Goal: Task Accomplishment & Management: Complete application form

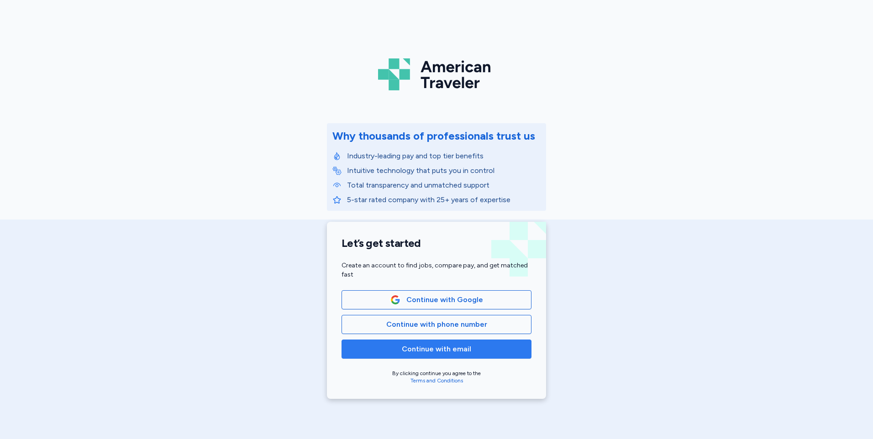
click at [437, 350] on span "Continue with email" at bounding box center [436, 349] width 69 height 11
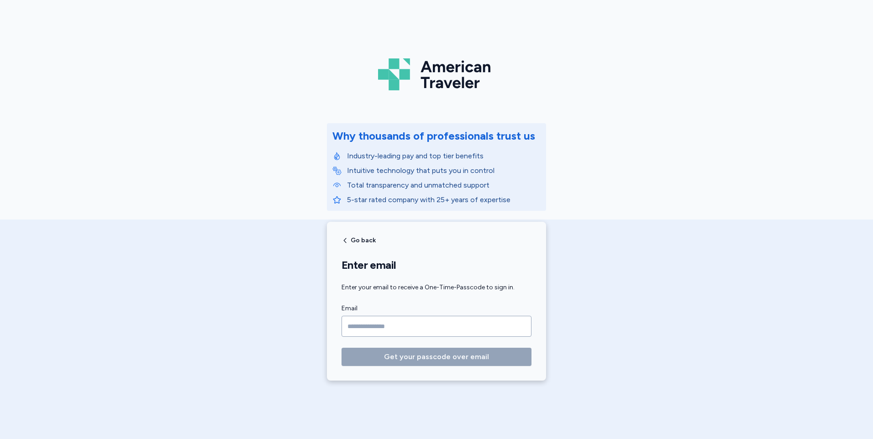
click at [425, 329] on input "Email" at bounding box center [437, 326] width 190 height 21
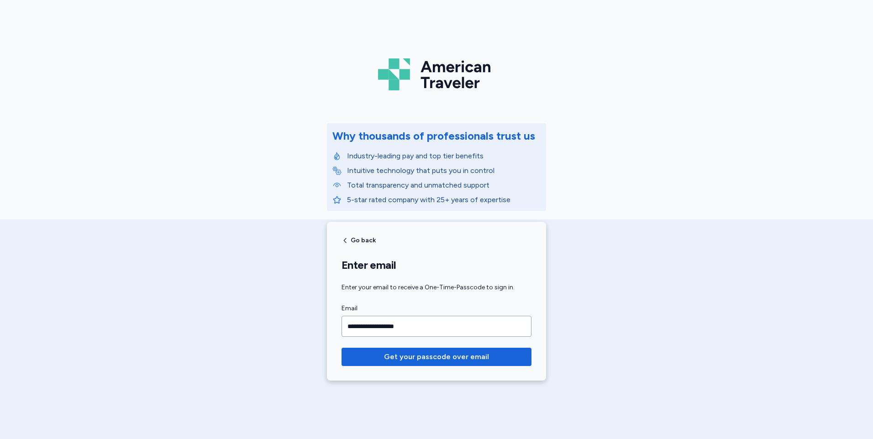
type input "**********"
click at [342, 348] on button "Get your passcode over email" at bounding box center [437, 357] width 190 height 18
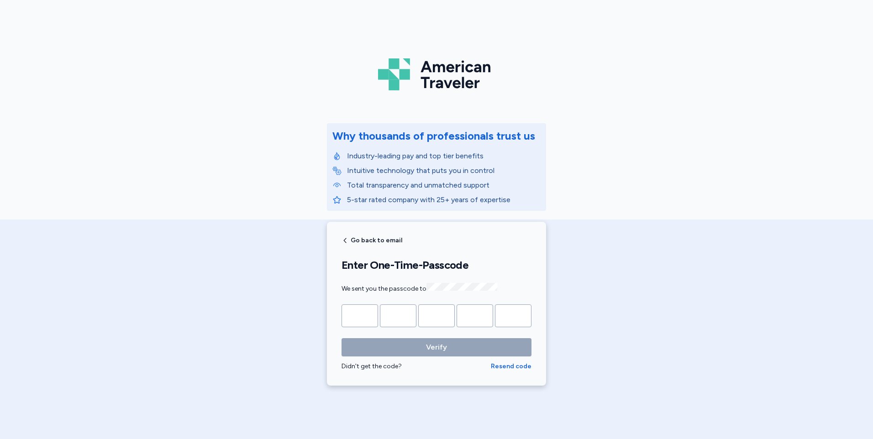
type input "*"
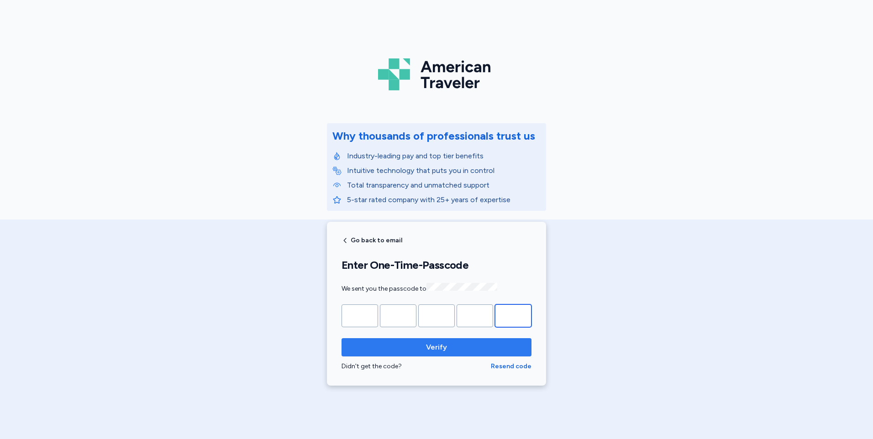
type input "*"
click at [422, 347] on span "Verify" at bounding box center [436, 347] width 175 height 11
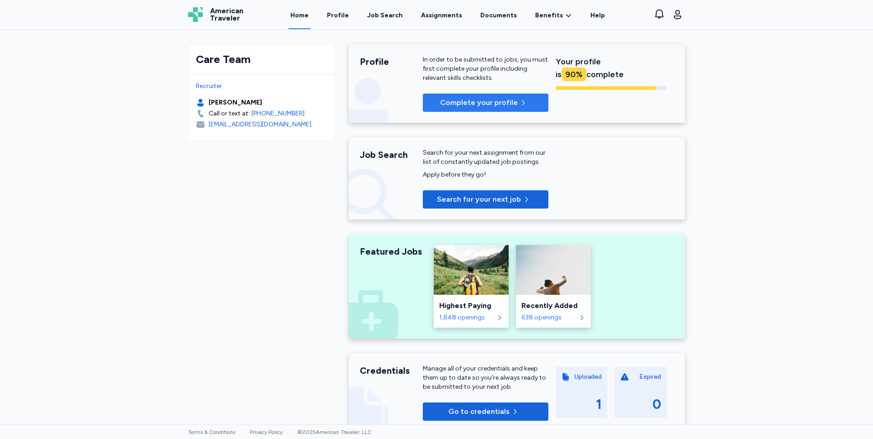
click at [496, 97] on button "Complete your profile" at bounding box center [486, 103] width 126 height 18
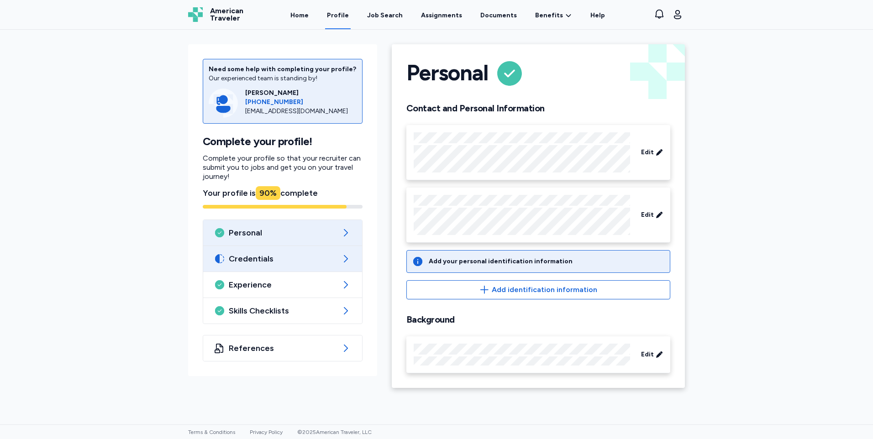
click at [268, 263] on span "Credentials" at bounding box center [283, 258] width 108 height 11
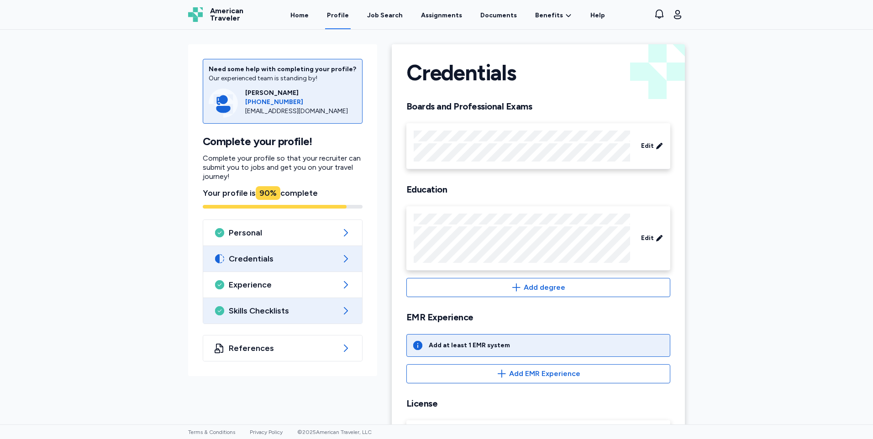
click at [272, 320] on div "Skills Checklists" at bounding box center [282, 311] width 159 height 26
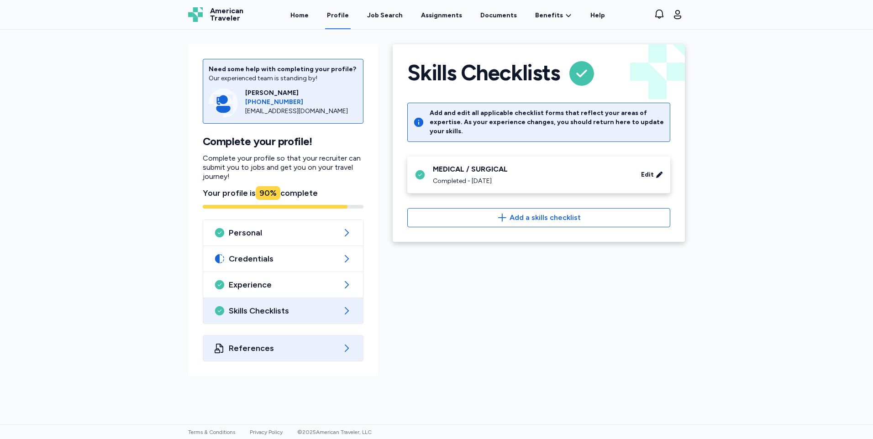
click at [293, 358] on div "References" at bounding box center [283, 349] width 160 height 26
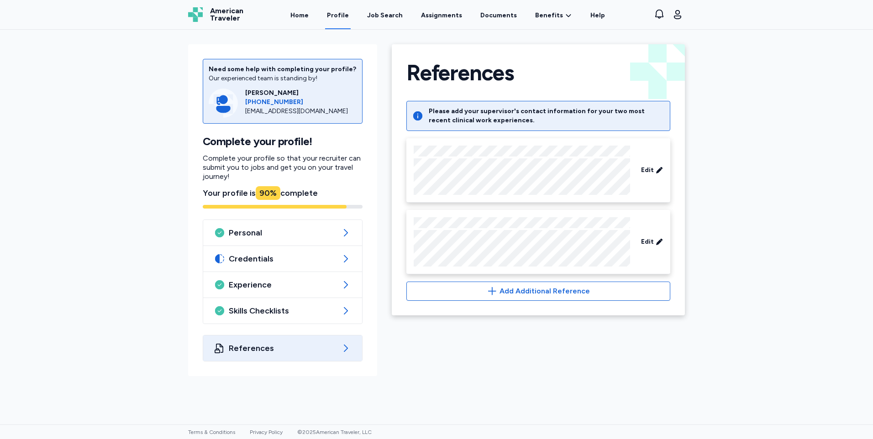
click at [760, 252] on div "Need some help with completing your profile? Our experienced team is standing b…" at bounding box center [436, 227] width 873 height 395
click at [385, 20] on div "Job Search" at bounding box center [385, 15] width 36 height 9
click at [498, 11] on link "Documents" at bounding box center [499, 15] width 40 height 28
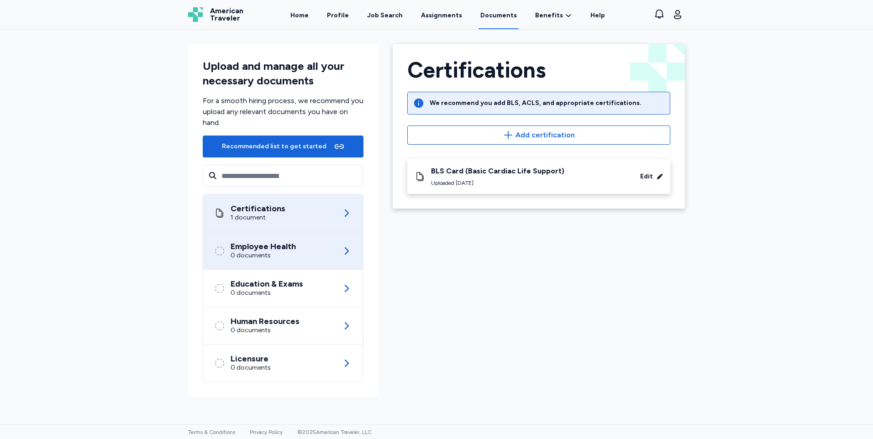
click at [270, 247] on div "Employee Health" at bounding box center [263, 246] width 65 height 9
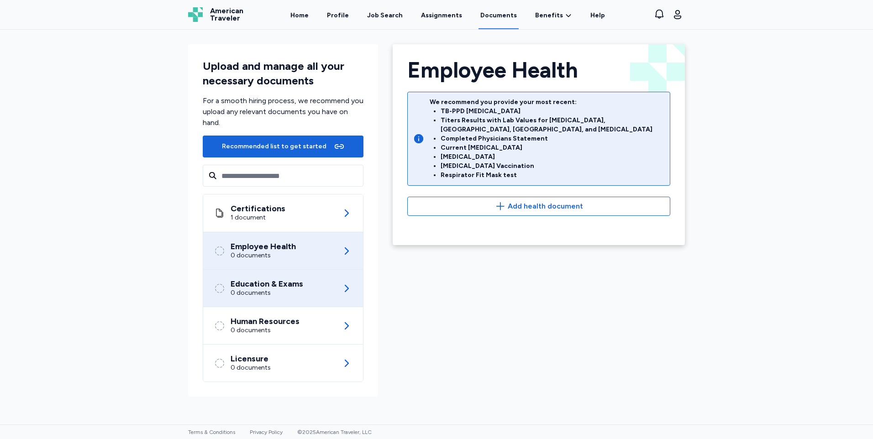
click at [263, 298] on div "Education & Exams 0 documents" at bounding box center [283, 288] width 138 height 37
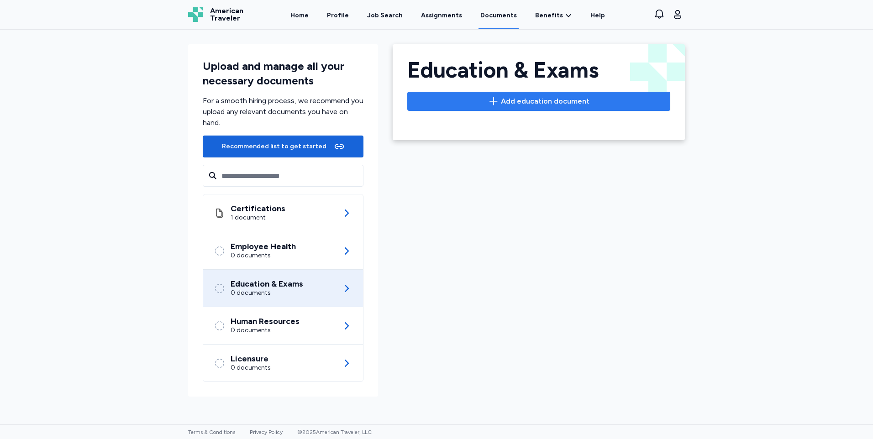
click at [533, 100] on span "Add education document" at bounding box center [545, 101] width 89 height 11
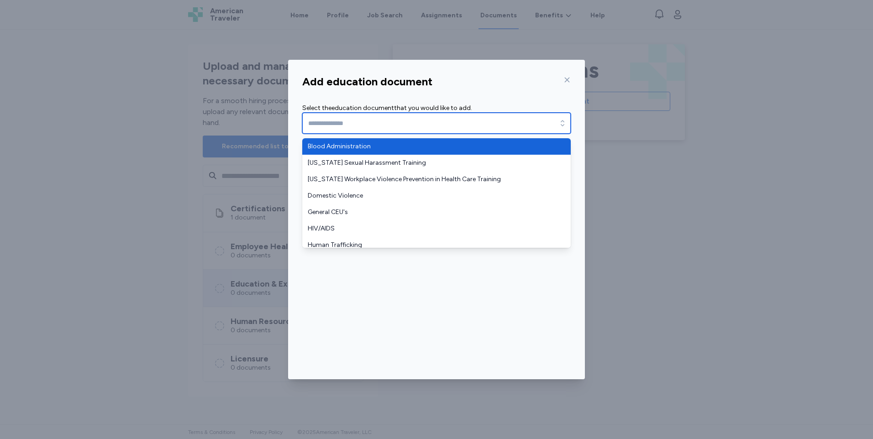
click at [498, 126] on input "text" at bounding box center [436, 123] width 268 height 21
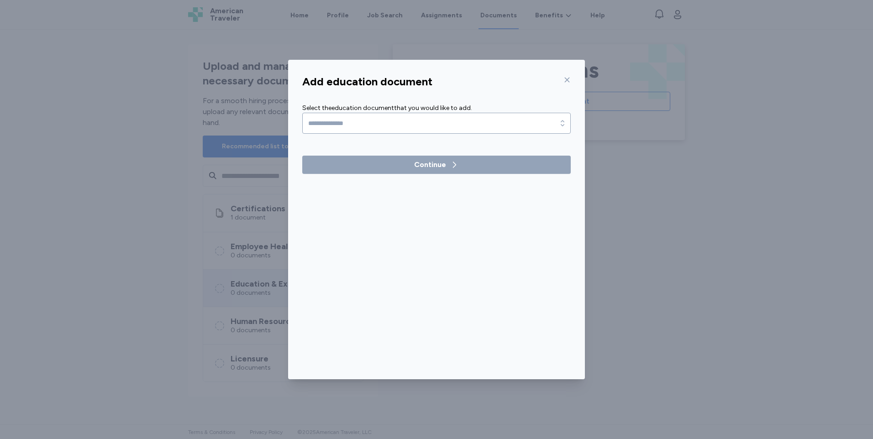
click at [564, 79] on div "Add education document Select the education document that you would like to add…" at bounding box center [436, 225] width 297 height 309
click at [567, 80] on icon at bounding box center [566, 79] width 7 height 7
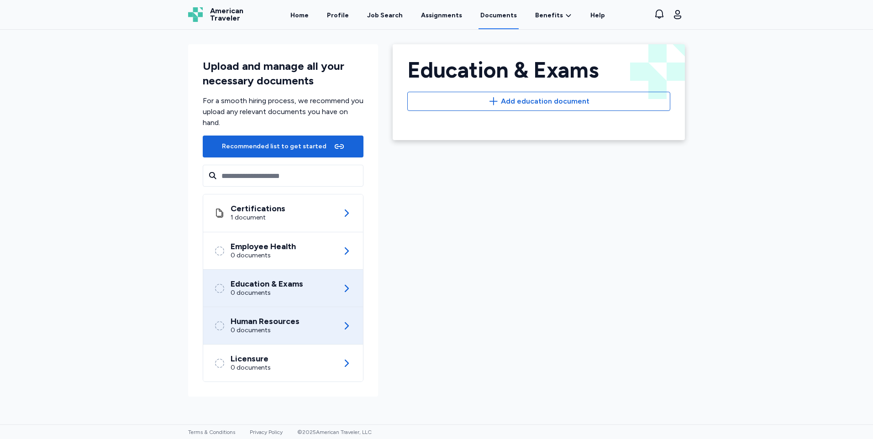
click at [266, 324] on div "Human Resources" at bounding box center [265, 321] width 69 height 9
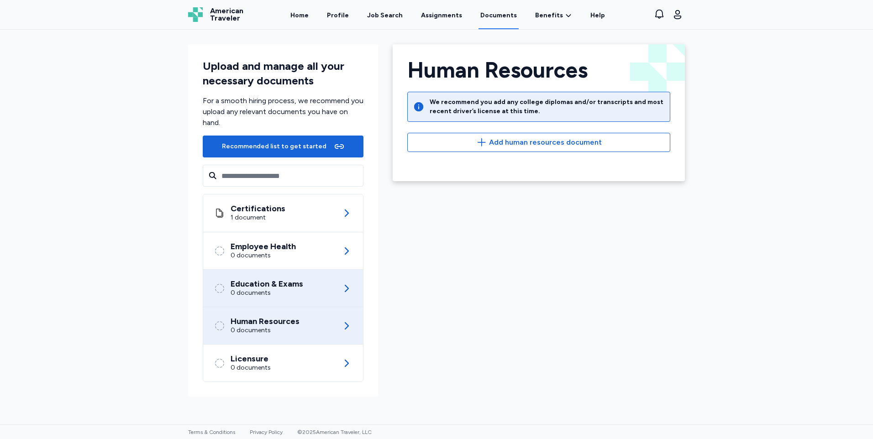
click at [295, 290] on div "0 documents" at bounding box center [267, 293] width 73 height 9
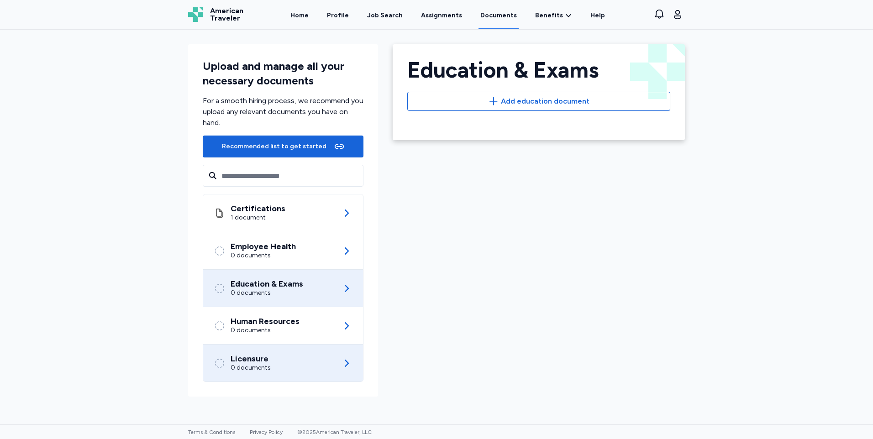
click at [283, 361] on div "Licensure 0 documents" at bounding box center [283, 363] width 138 height 37
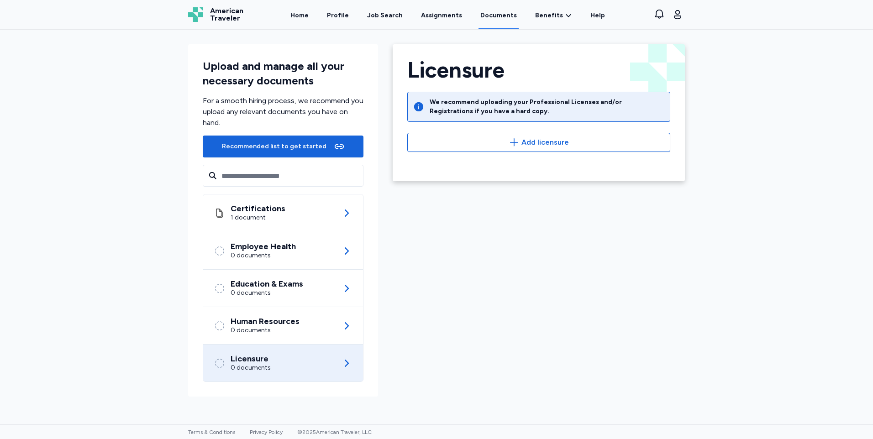
click at [284, 344] on div "Licensure 0 documents" at bounding box center [283, 362] width 160 height 37
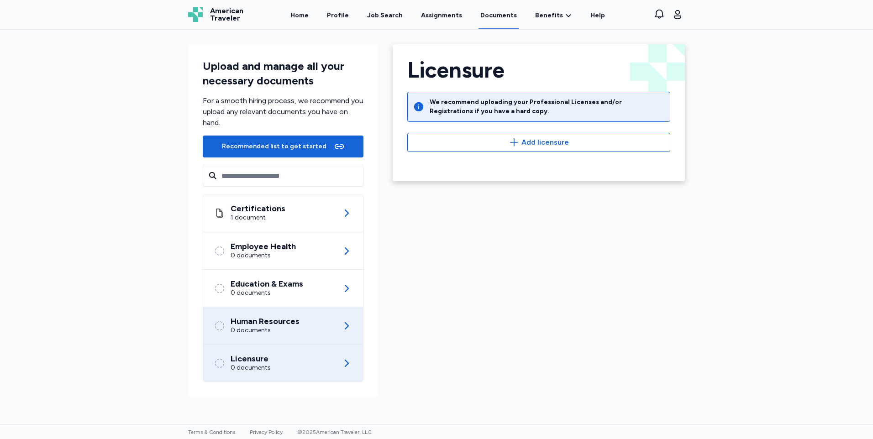
click at [293, 329] on div "0 documents" at bounding box center [265, 330] width 69 height 9
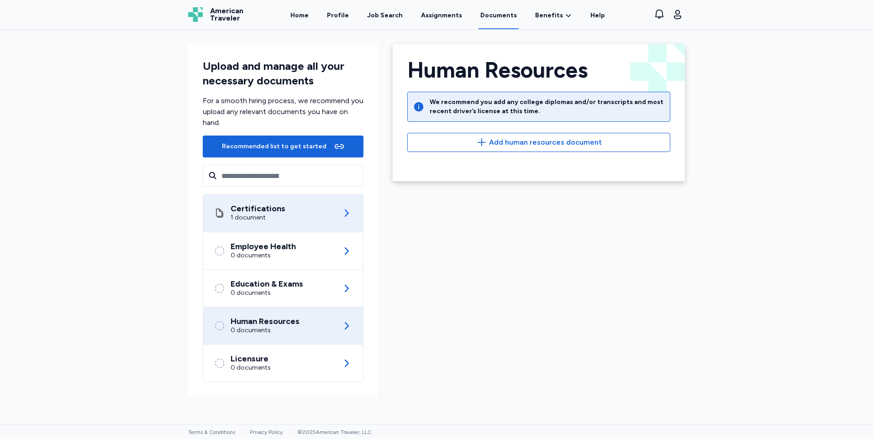
click at [284, 215] on div "Certifications 1 document" at bounding box center [283, 213] width 138 height 37
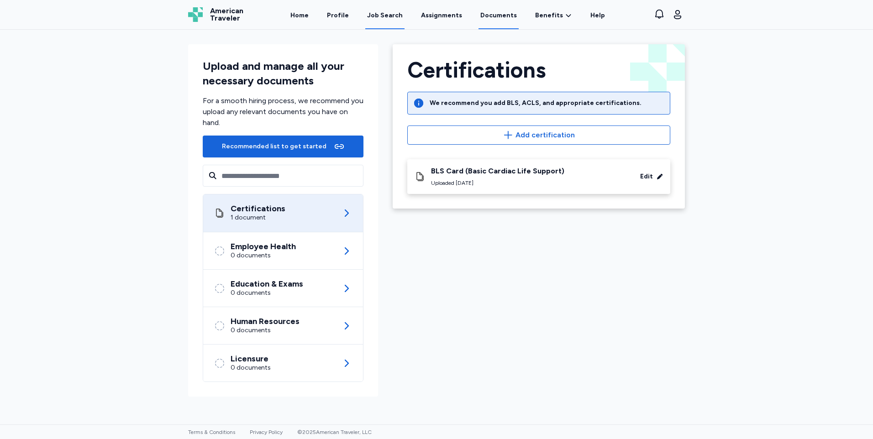
click at [385, 14] on div "Job Search" at bounding box center [385, 15] width 36 height 9
click at [388, 17] on div "Job Search" at bounding box center [385, 15] width 36 height 9
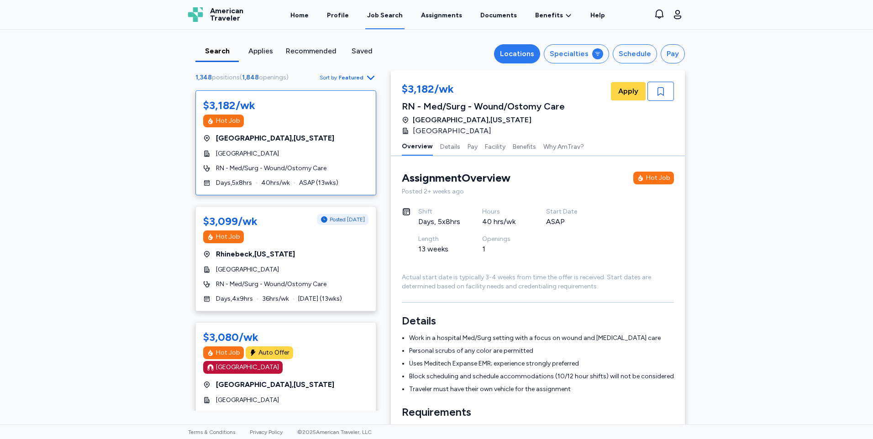
click at [515, 55] on div "Locations" at bounding box center [517, 53] width 34 height 11
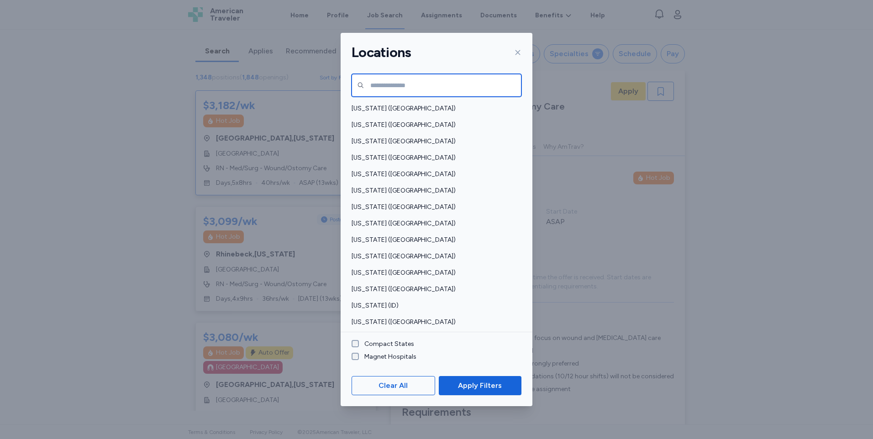
click at [396, 89] on input "text" at bounding box center [437, 85] width 170 height 23
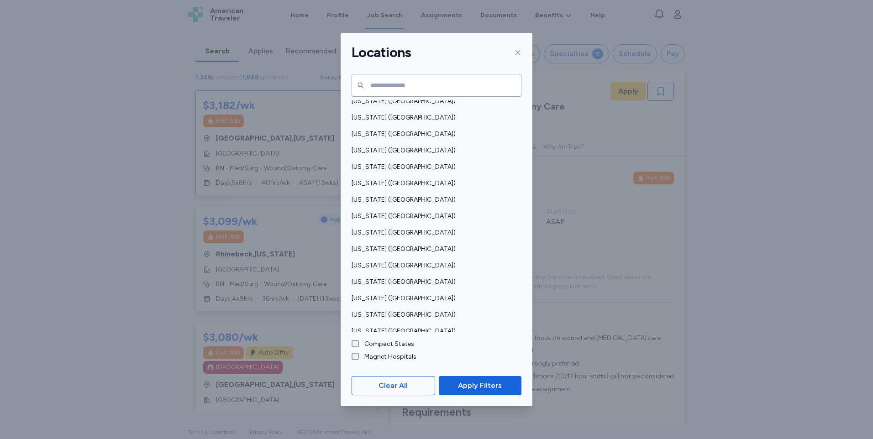
scroll to position [379, 0]
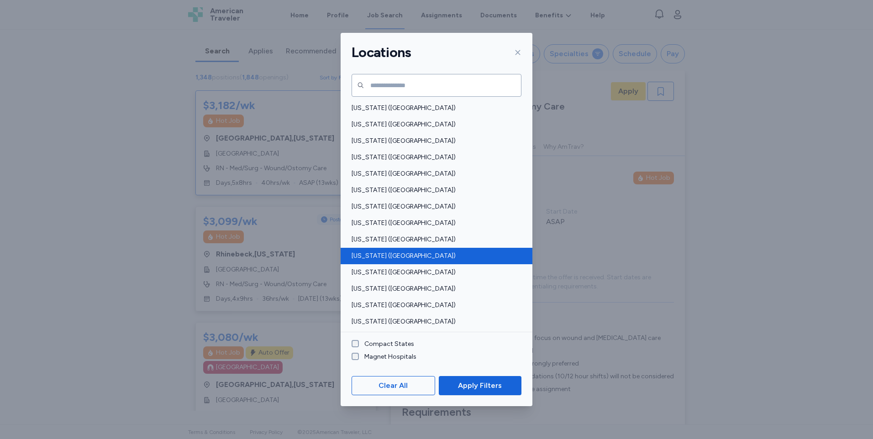
click at [441, 252] on span "[US_STATE] ([GEOGRAPHIC_DATA])" at bounding box center [434, 256] width 164 height 9
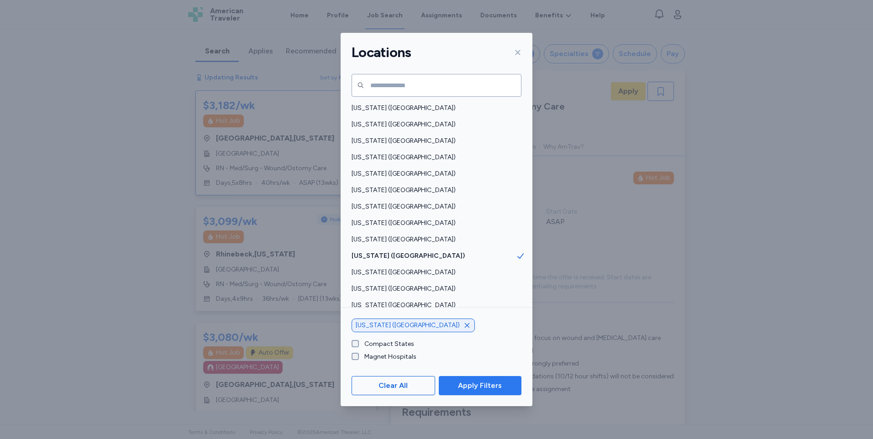
click at [477, 376] on button "Apply Filters" at bounding box center [480, 385] width 83 height 19
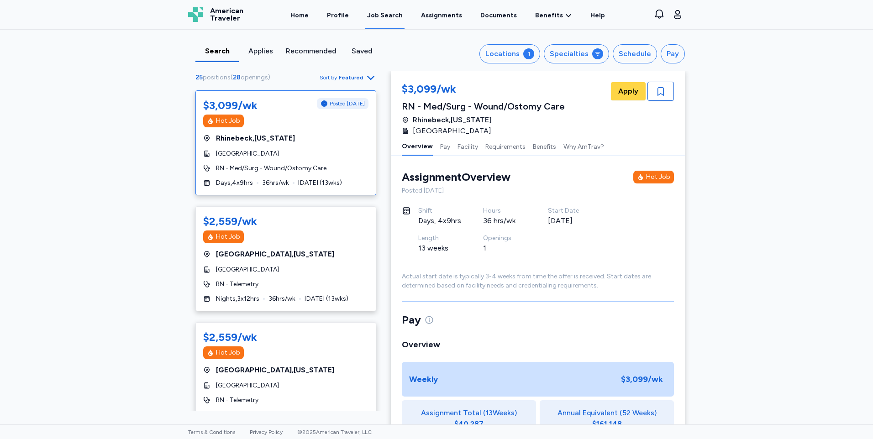
click at [360, 79] on span "Sort by Featured" at bounding box center [348, 77] width 57 height 11
click at [313, 115] on div "Highest Pay" at bounding box center [318, 118] width 110 height 18
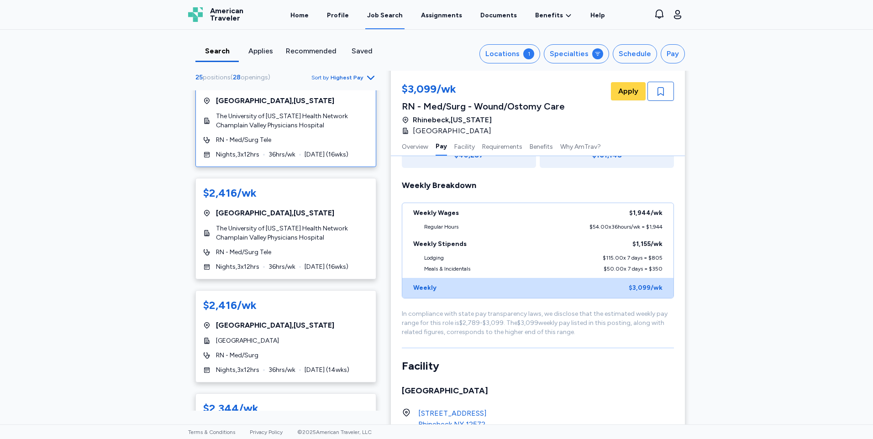
scroll to position [1187, 0]
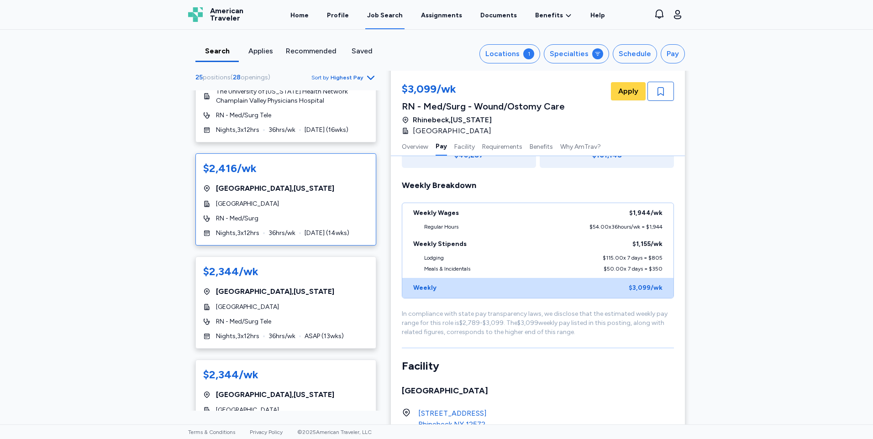
click at [306, 189] on div "[GEOGRAPHIC_DATA] , [US_STATE]" at bounding box center [285, 188] width 165 height 11
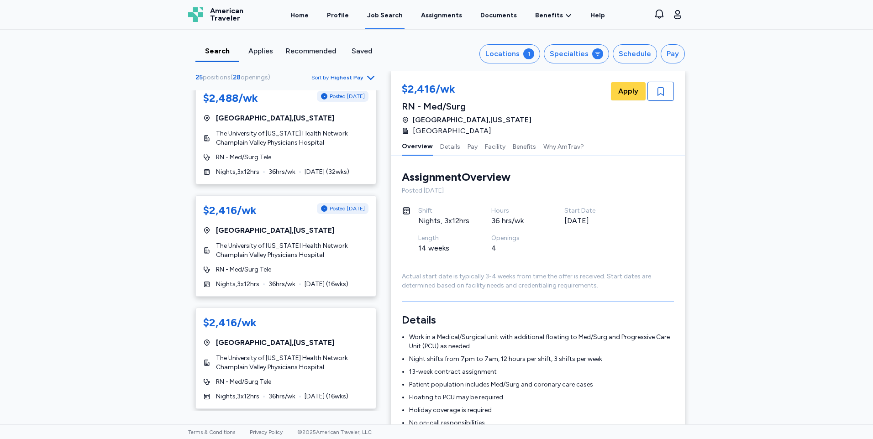
scroll to position [742, 0]
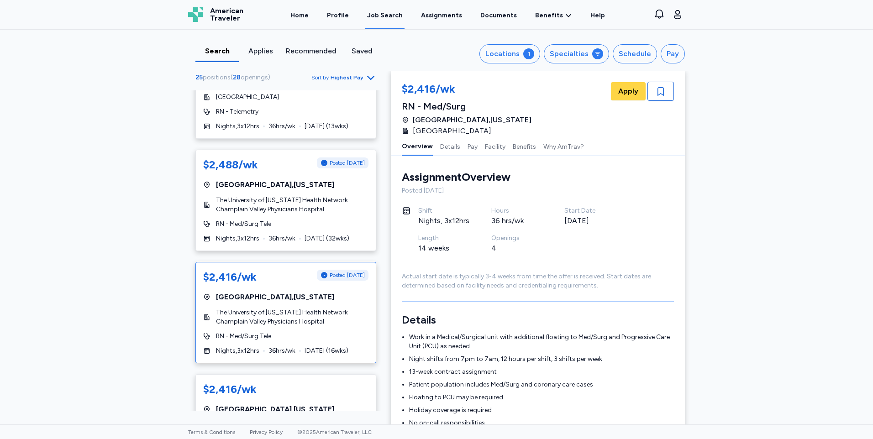
click at [327, 314] on span "The University of [US_STATE] Health Network Champlain Valley Physicians Hospital" at bounding box center [292, 317] width 153 height 18
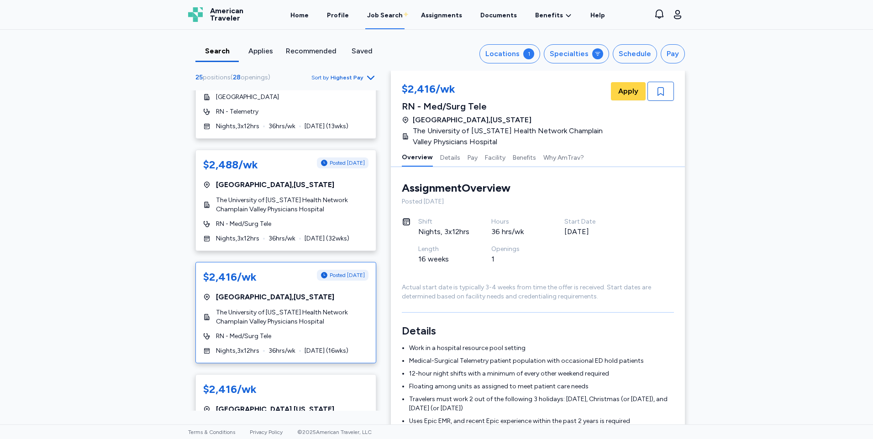
scroll to position [12, 0]
